Goal: Transaction & Acquisition: Purchase product/service

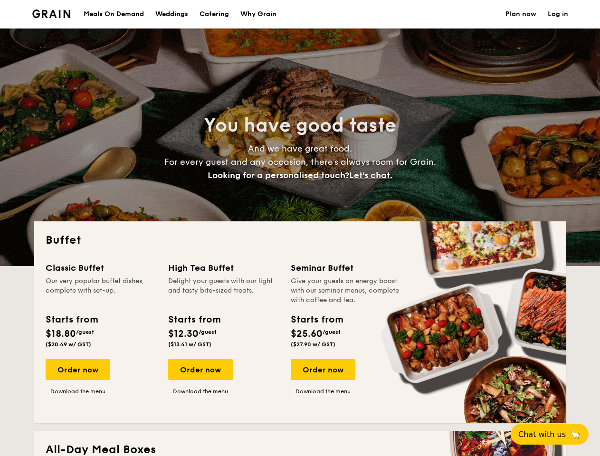
select select
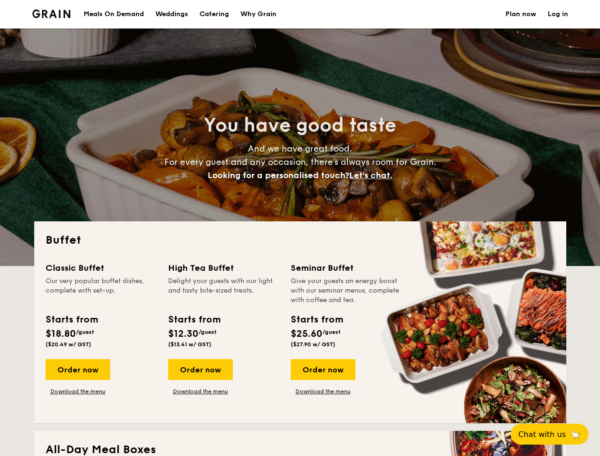
click at [300, 228] on div "Buffet Classic Buffet Our very popular buffet dishes, complete with set-up. Sta…" at bounding box center [300, 322] width 532 height 202
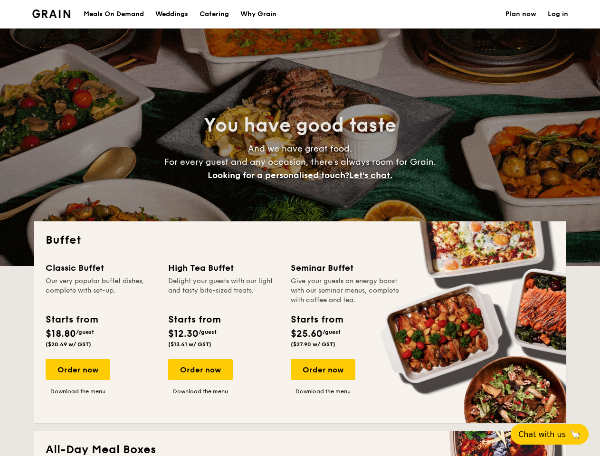
click at [557, 14] on link "Log in" at bounding box center [557, 14] width 20 height 28
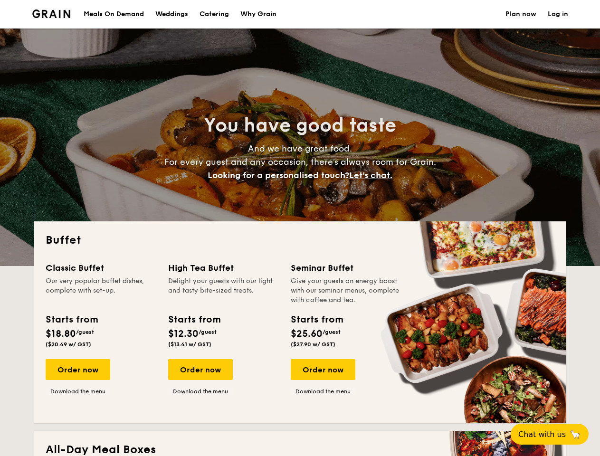
click at [373, 175] on span "Let's chat." at bounding box center [370, 175] width 43 height 10
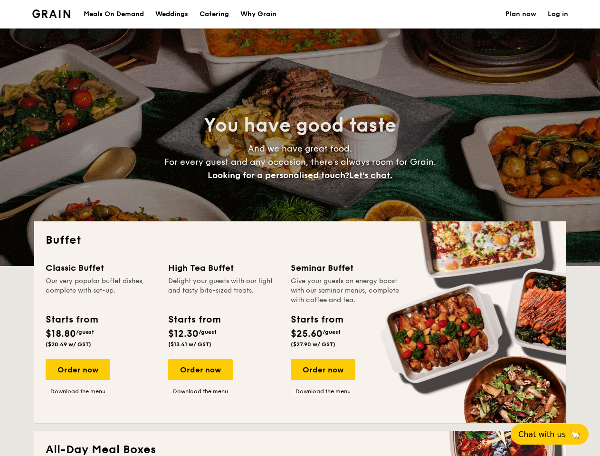
click at [77, 369] on div "Order now" at bounding box center [78, 369] width 65 height 21
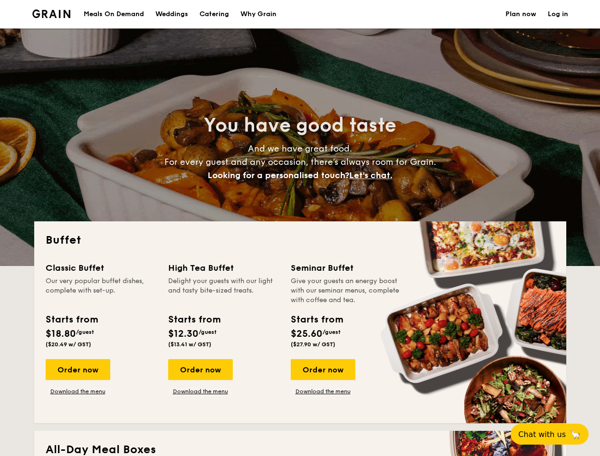
click at [200, 369] on div "Order now" at bounding box center [200, 369] width 65 height 21
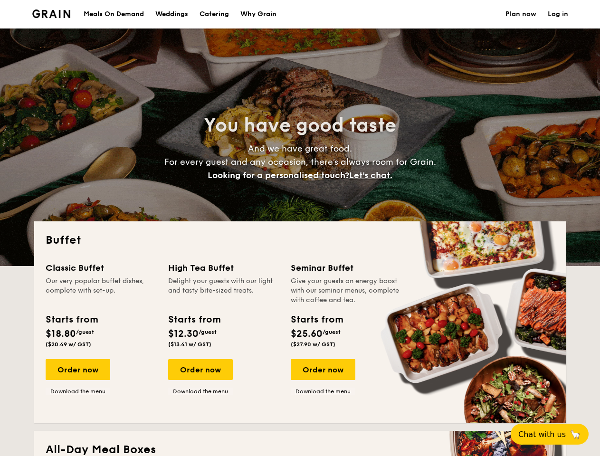
click at [322, 369] on div "Order now" at bounding box center [323, 369] width 65 height 21
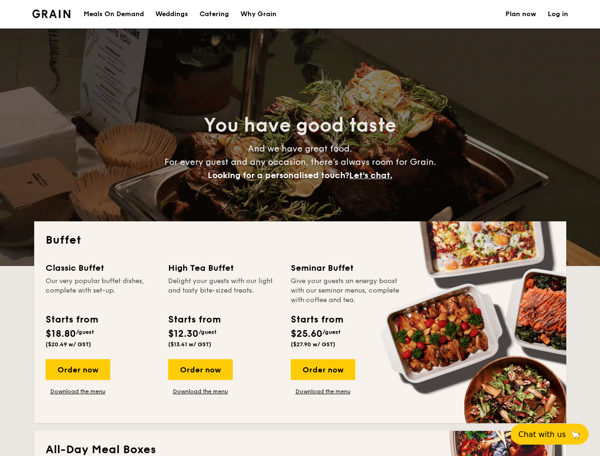
click at [555, 434] on span "Chat with us" at bounding box center [541, 434] width 47 height 9
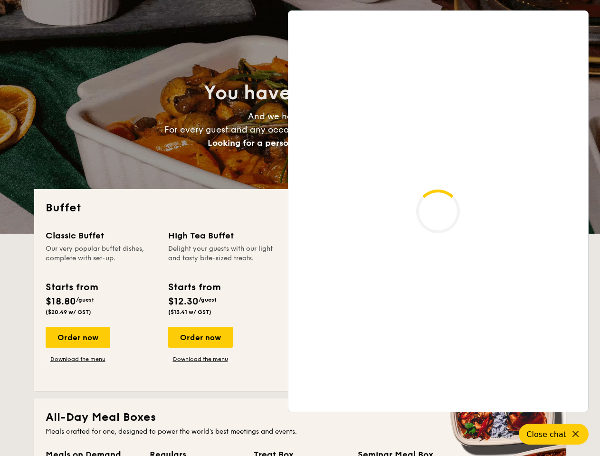
scroll to position [1629, 0]
